Goal: Task Accomplishment & Management: Manage account settings

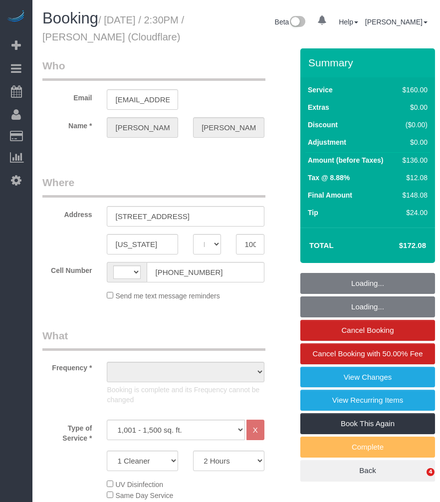
select select "NY"
select select "object:639"
select select "string:[GEOGRAPHIC_DATA]"
select select "string:stripe-pm_1PDJvx4VGloSiKo7k6lDRlAk"
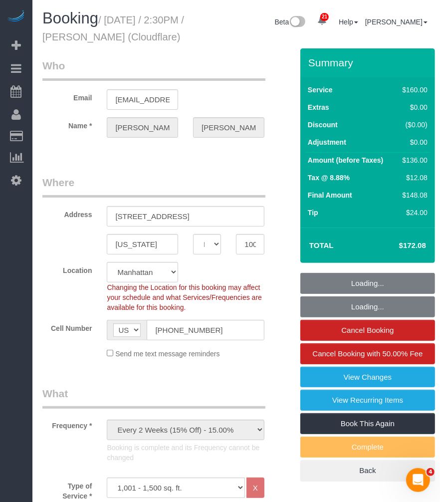
select select "number:89"
select select "number:90"
select select "number:15"
select select "number:5"
select select "object:1509"
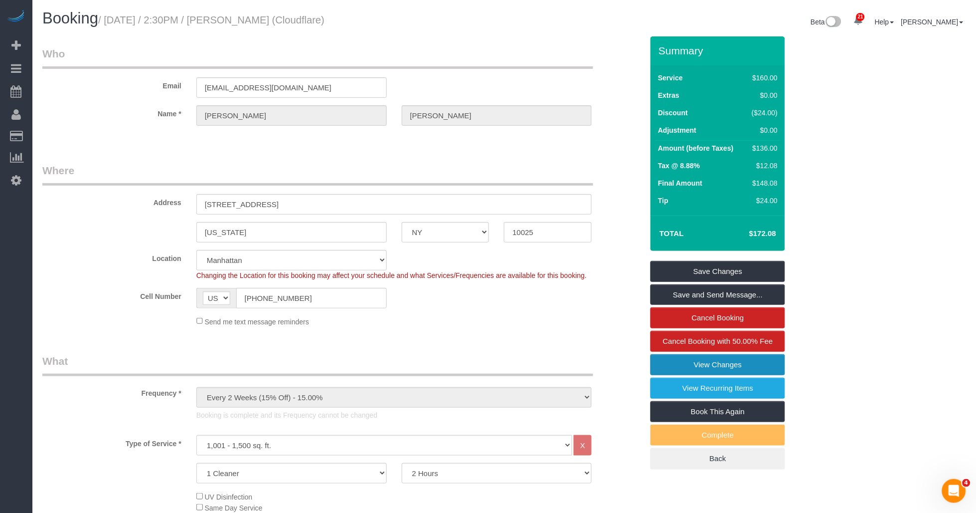
click at [439, 365] on link "View Changes" at bounding box center [718, 364] width 135 height 21
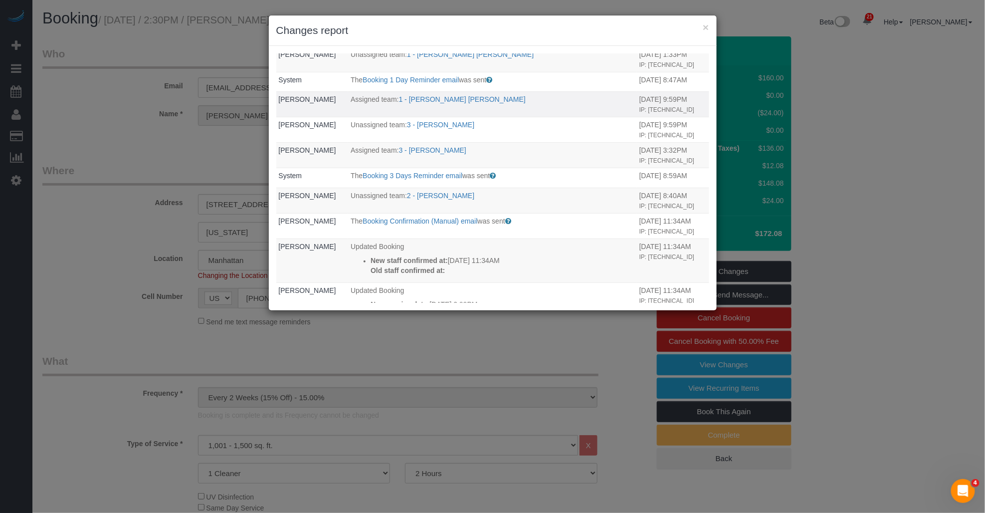
scroll to position [387, 0]
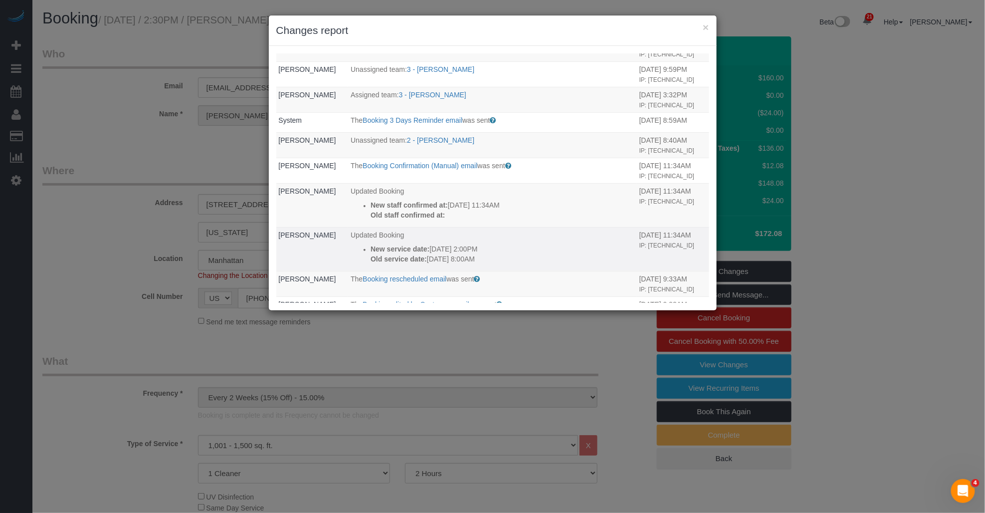
drag, startPoint x: 452, startPoint y: 271, endPoint x: 509, endPoint y: 271, distance: 56.3
click at [439, 264] on p "Old service date: [DATE] 8:00AM" at bounding box center [502, 259] width 264 height 10
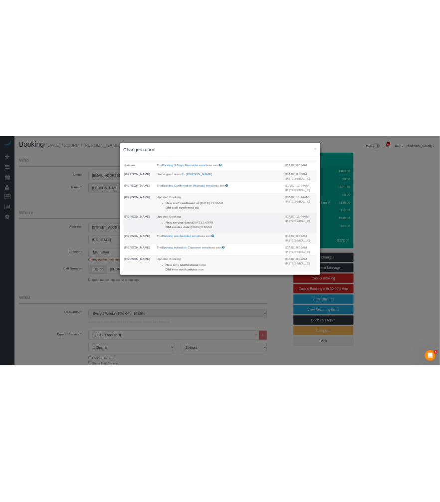
scroll to position [499, 0]
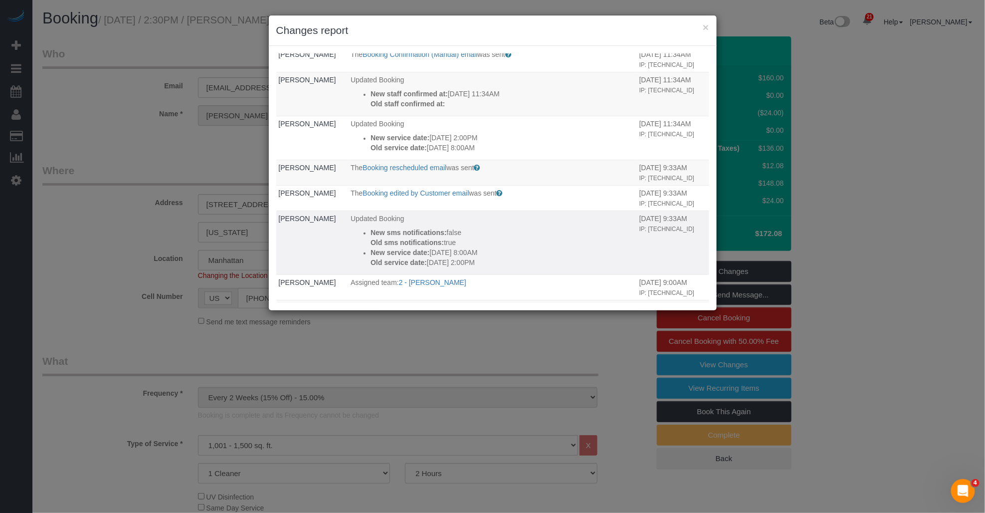
drag, startPoint x: 458, startPoint y: 270, endPoint x: 467, endPoint y: 271, distance: 9.0
click at [439, 267] on p "Old service date: [DATE] 2:00PM" at bounding box center [502, 262] width 264 height 10
click at [439, 25] on button "×" at bounding box center [705, 27] width 6 height 10
